Goal: Task Accomplishment & Management: Manage account settings

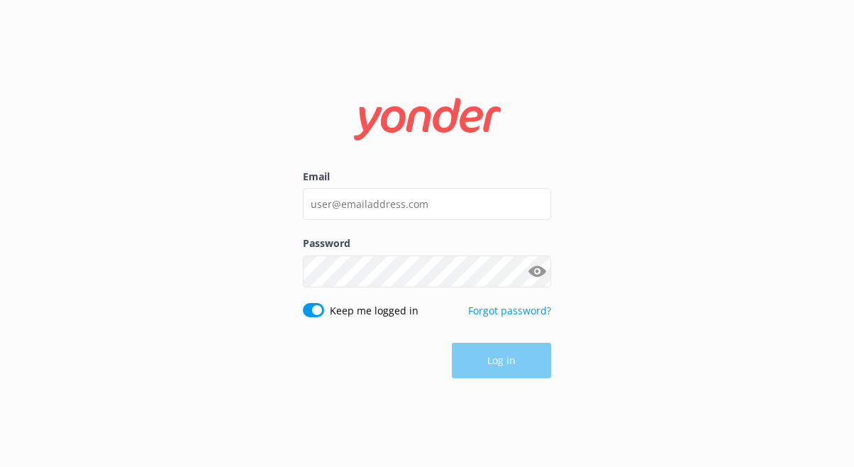
click at [357, 229] on div "Email" at bounding box center [427, 202] width 248 height 67
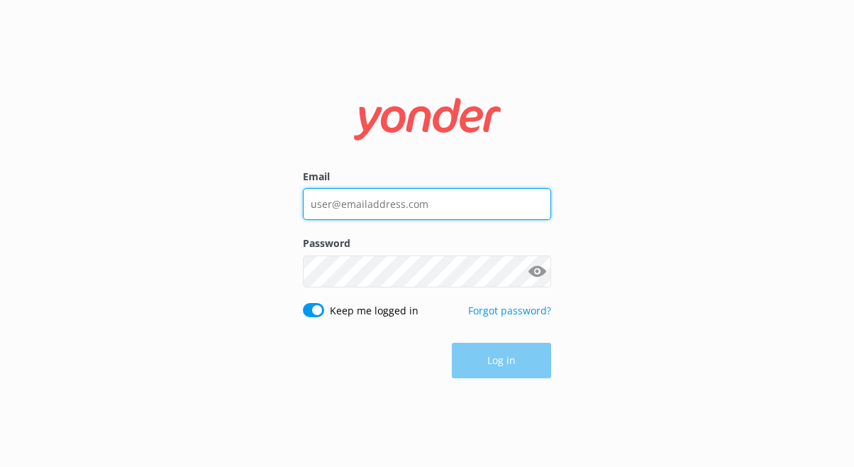
click at [357, 206] on input "Email" at bounding box center [427, 204] width 248 height 32
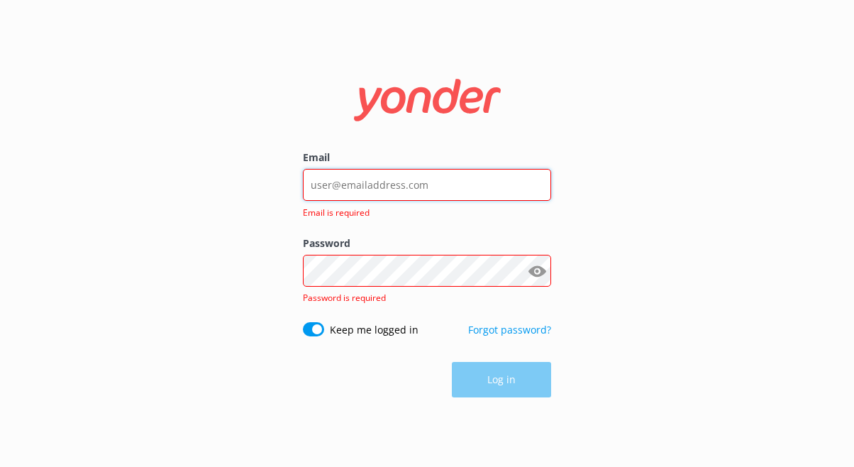
type input "[EMAIL_ADDRESS][DOMAIN_NAME]"
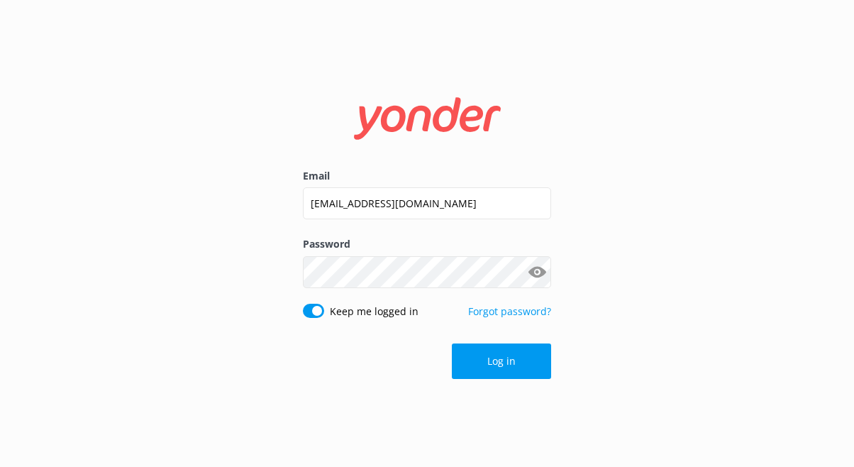
click at [535, 391] on div "Email [EMAIL_ADDRESS][DOMAIN_NAME] Password Show password Keep me logged in For…" at bounding box center [427, 233] width 854 height 467
click at [535, 363] on button "Log in" at bounding box center [501, 360] width 99 height 35
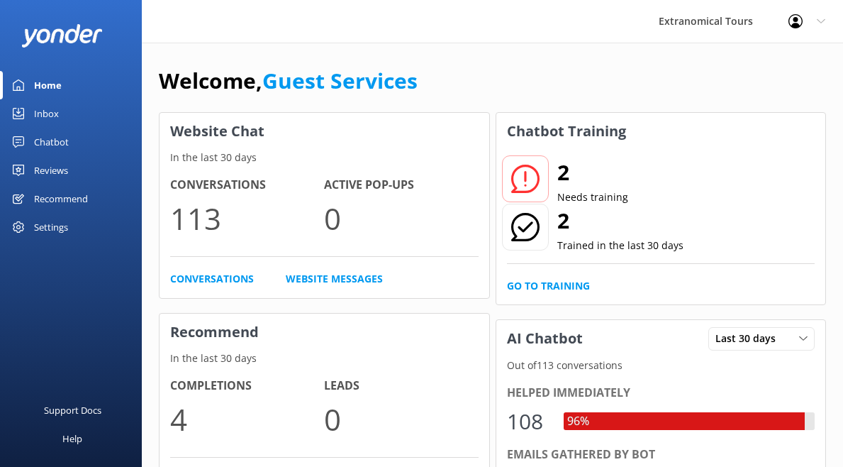
click at [68, 111] on link "Inbox" at bounding box center [71, 113] width 142 height 28
